Goal: Task Accomplishment & Management: Use online tool/utility

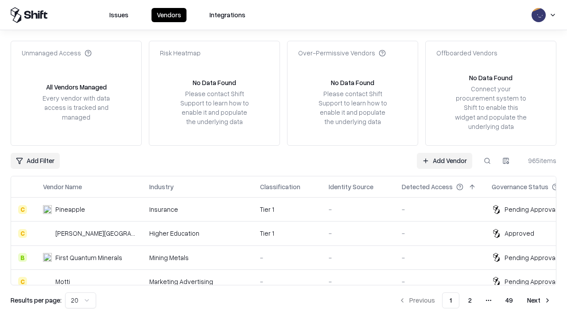
click at [445, 160] on link "Add Vendor" at bounding box center [444, 161] width 55 height 16
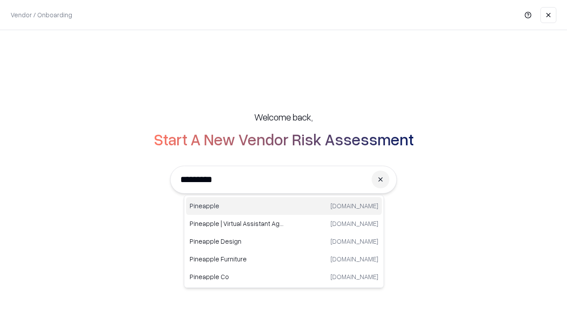
click at [284, 206] on div "Pineapple [DOMAIN_NAME]" at bounding box center [284, 206] width 196 height 18
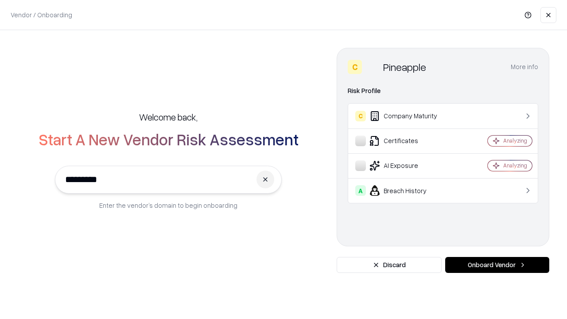
type input "*********"
click at [497, 265] on button "Onboard Vendor" at bounding box center [498, 265] width 104 height 16
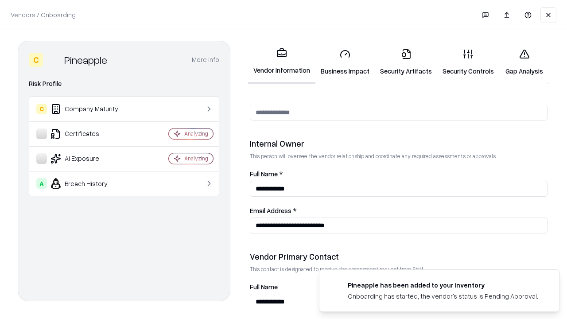
scroll to position [459, 0]
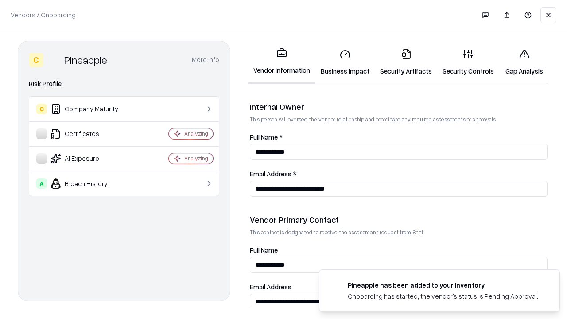
click at [345, 62] on link "Business Impact" at bounding box center [345, 62] width 59 height 41
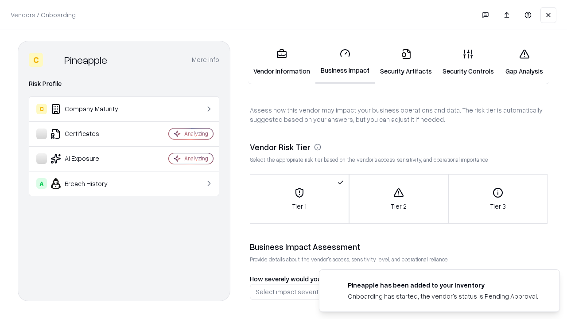
click at [406, 62] on link "Security Artifacts" at bounding box center [406, 62] width 63 height 41
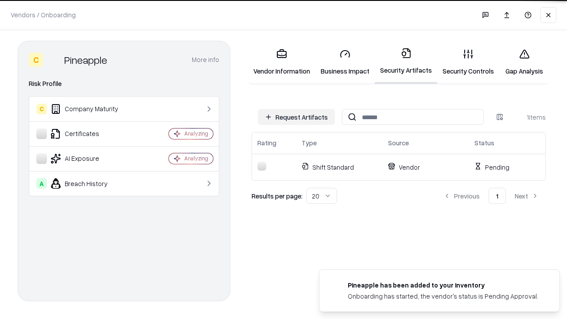
click at [297, 117] on button "Request Artifacts" at bounding box center [296, 117] width 77 height 16
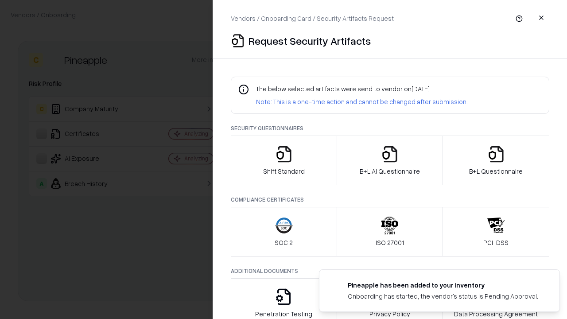
click at [284, 160] on icon "button" at bounding box center [284, 154] width 18 height 18
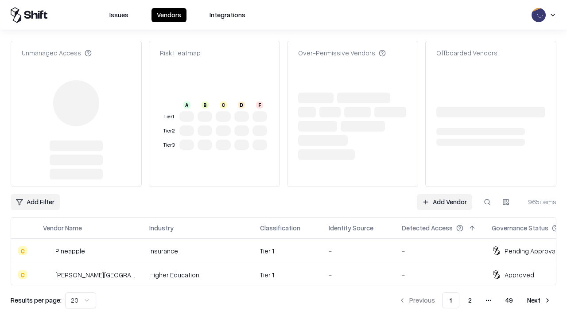
click at [445, 194] on link "Add Vendor" at bounding box center [444, 202] width 55 height 16
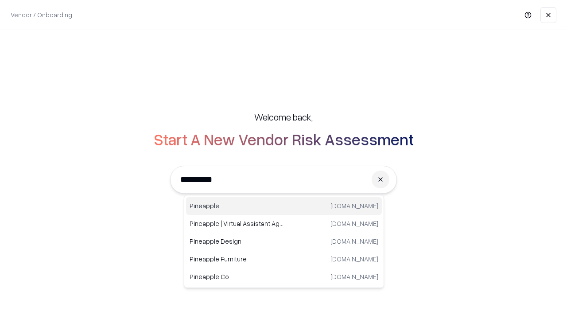
click at [284, 206] on div "Pineapple [DOMAIN_NAME]" at bounding box center [284, 206] width 196 height 18
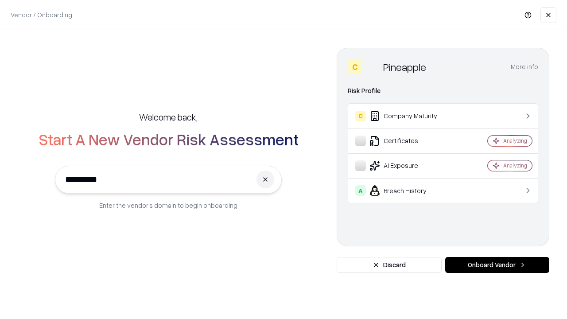
type input "*********"
click at [497, 265] on button "Onboard Vendor" at bounding box center [498, 265] width 104 height 16
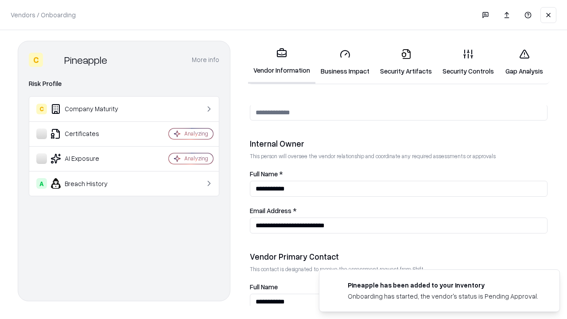
scroll to position [459, 0]
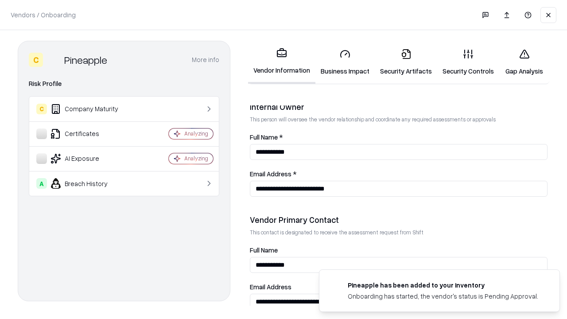
click at [524, 62] on link "Gap Analysis" at bounding box center [525, 62] width 50 height 41
